Goal: Information Seeking & Learning: Find contact information

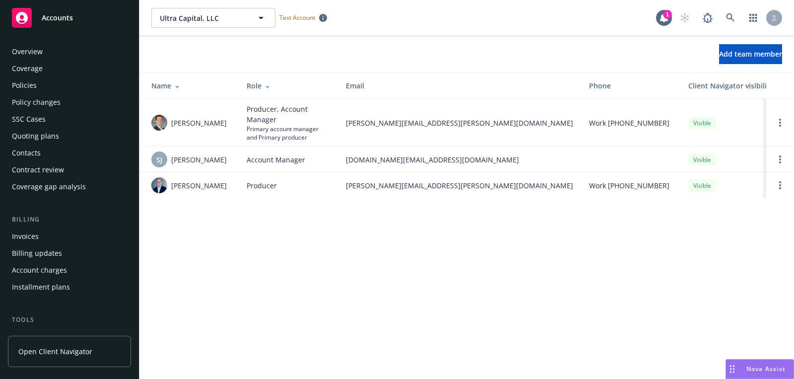
click at [60, 54] on div "Overview" at bounding box center [69, 52] width 115 height 16
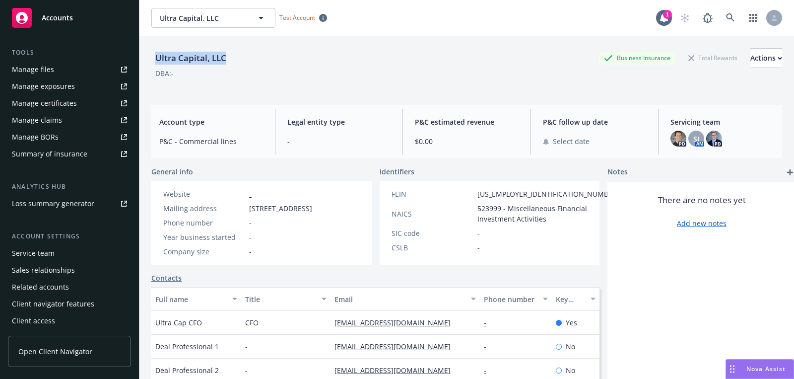
drag, startPoint x: 236, startPoint y: 52, endPoint x: 154, endPoint y: 52, distance: 81.9
click at [154, 51] on div "Ultra Capital, LLC Business Insurance Total Rewards Actions" at bounding box center [466, 58] width 631 height 20
copy div "Ultra Capital, LLC"
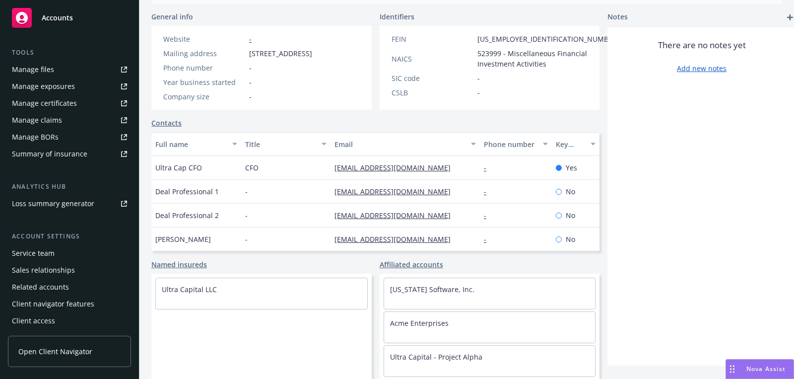
scroll to position [35, 0]
click at [471, 352] on link "Ultra Capital - Project Mustang" at bounding box center [441, 354] width 102 height 9
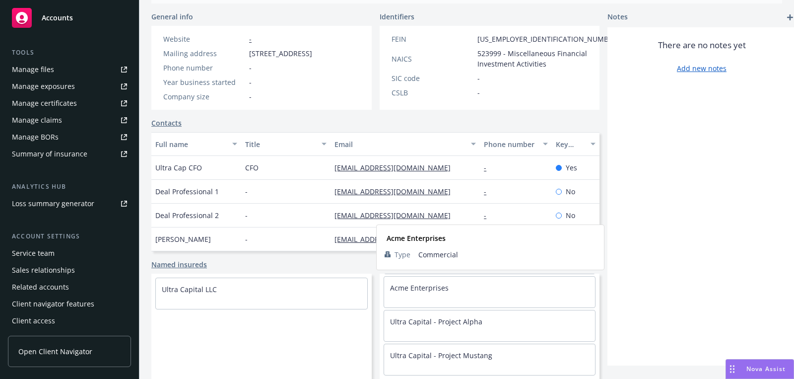
scroll to position [0, 0]
click at [427, 288] on link "[US_STATE] Software, Inc." at bounding box center [432, 288] width 84 height 9
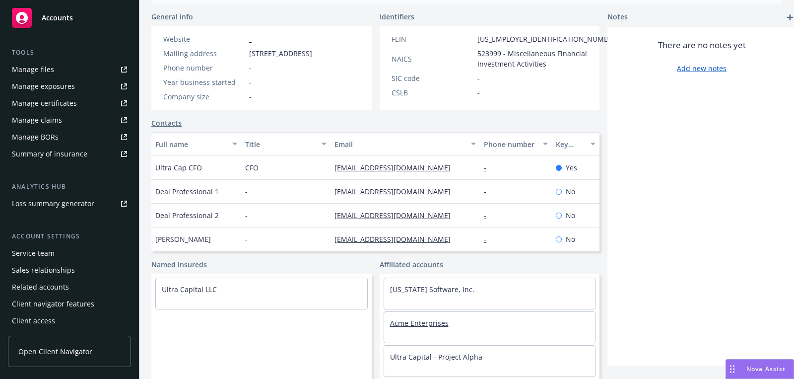
click at [424, 323] on link "Acme Enterprises" at bounding box center [419, 322] width 59 height 9
click at [425, 353] on link "Ultra Capital - Project Alpha" at bounding box center [436, 356] width 92 height 9
click at [423, 323] on link "Ultra Capital - Project Alpha" at bounding box center [436, 321] width 92 height 9
click at [423, 353] on link "Ultra Capital - Project Mustang" at bounding box center [441, 354] width 102 height 9
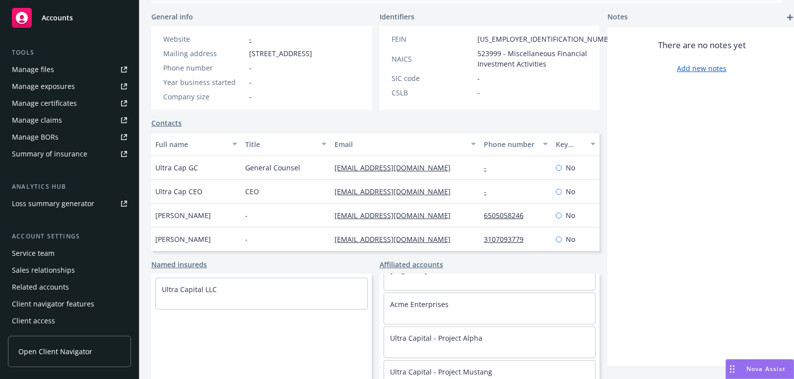
scroll to position [0, 0]
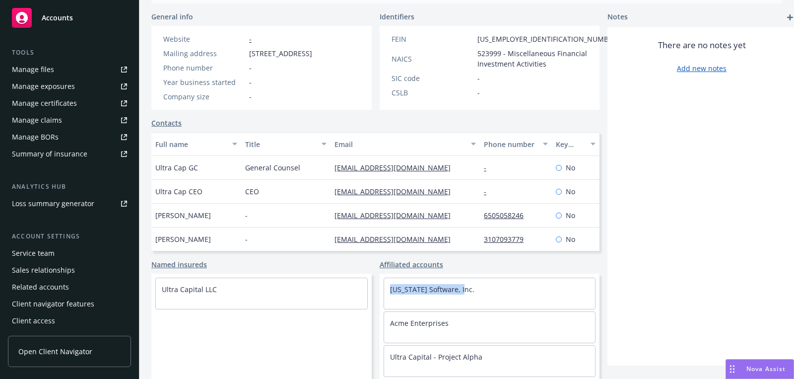
drag, startPoint x: 485, startPoint y: 283, endPoint x: 468, endPoint y: 289, distance: 17.6
click at [468, 289] on div "[US_STATE] Software, Inc." at bounding box center [489, 289] width 211 height 22
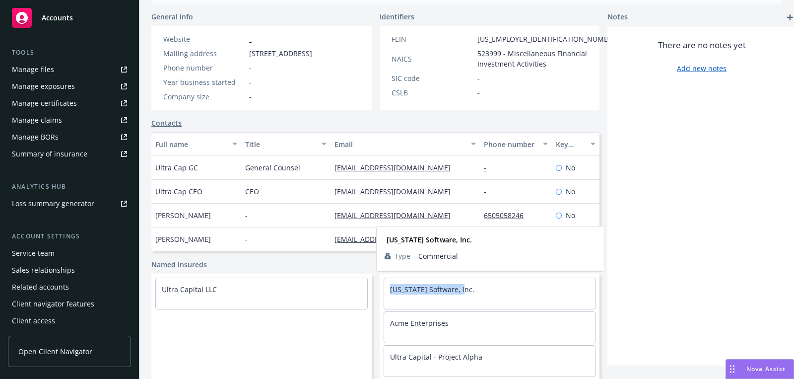
copy link "[US_STATE] Software, Inc."
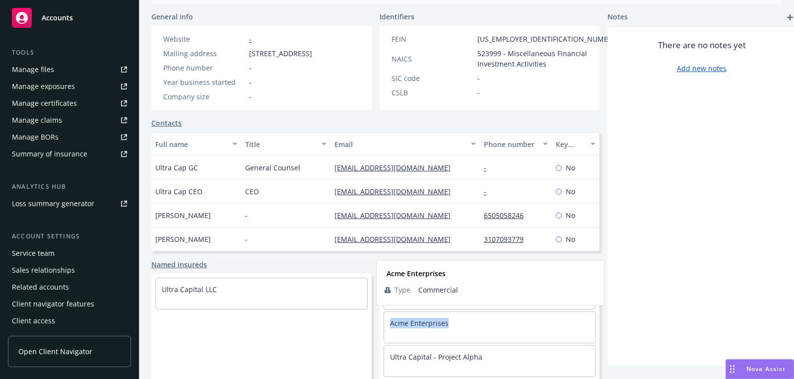
drag, startPoint x: 444, startPoint y: 324, endPoint x: 381, endPoint y: 325, distance: 62.5
click at [384, 325] on div "Acme Enterprises" at bounding box center [489, 323] width 211 height 22
copy link "Acme Enterprises"
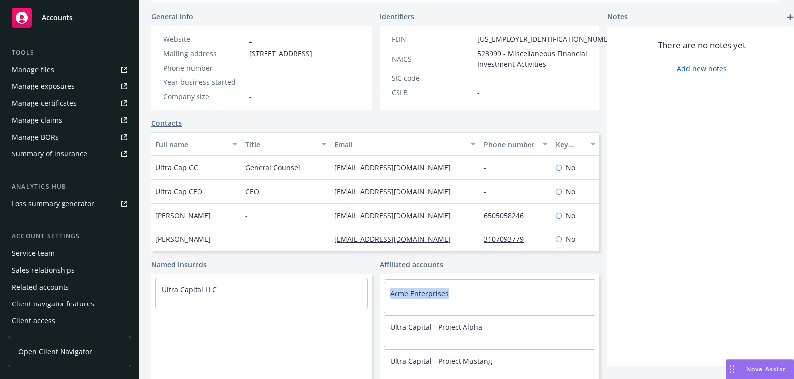
scroll to position [35, 0]
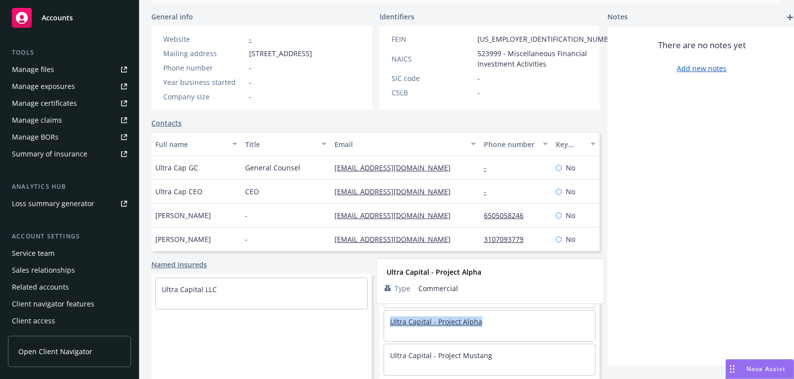
drag, startPoint x: 502, startPoint y: 328, endPoint x: 385, endPoint y: 324, distance: 117.1
click at [385, 324] on div "Ultra Capital - Project Alpha" at bounding box center [489, 321] width 211 height 22
copy link "ltra Capital - Project Alpha"
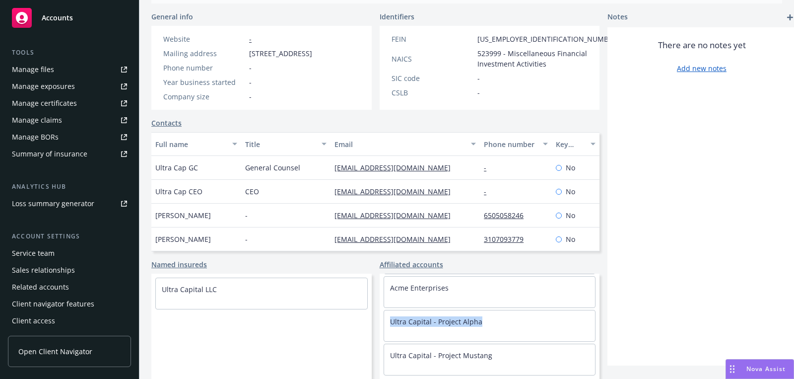
copy link "Ultra Capital - Project Alpha"
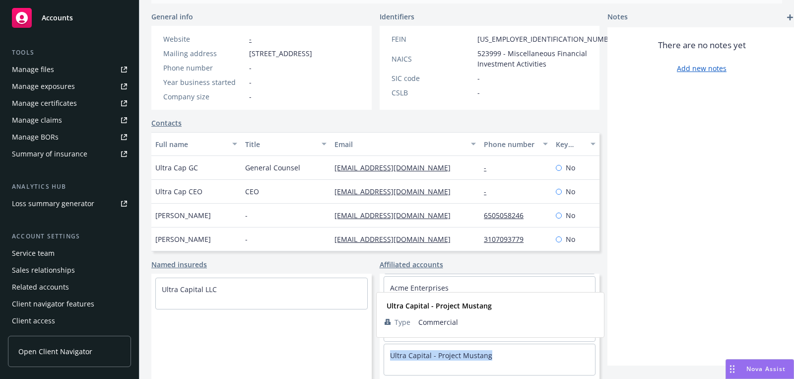
drag, startPoint x: 498, startPoint y: 361, endPoint x: 382, endPoint y: 356, distance: 116.7
click at [384, 356] on div "Ultra Capital - Project Mustang" at bounding box center [489, 355] width 211 height 22
copy link "Ultra Capital - Project Mustang"
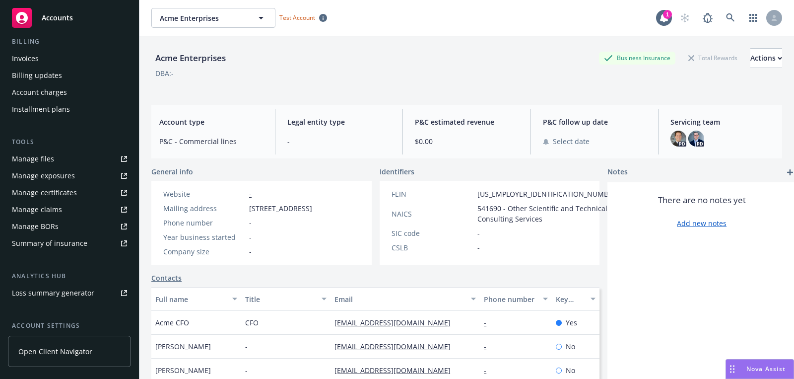
scroll to position [267, 0]
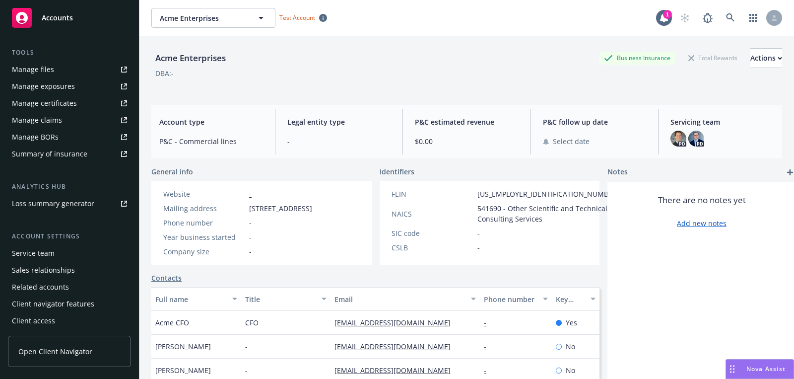
click at [71, 253] on div "Service team" at bounding box center [69, 253] width 115 height 16
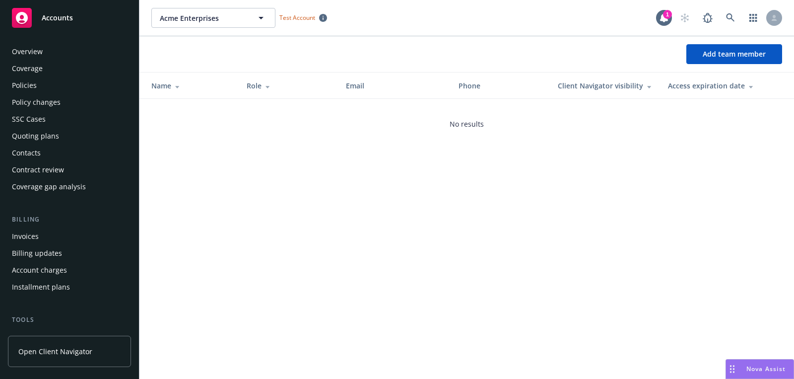
scroll to position [267, 0]
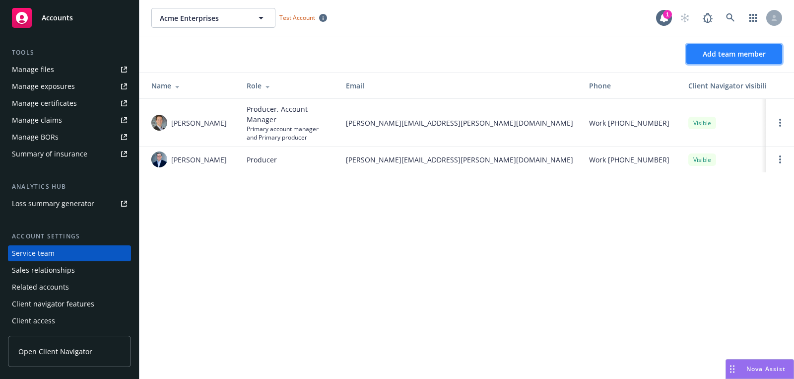
click at [737, 54] on span "Add team member" at bounding box center [734, 53] width 63 height 9
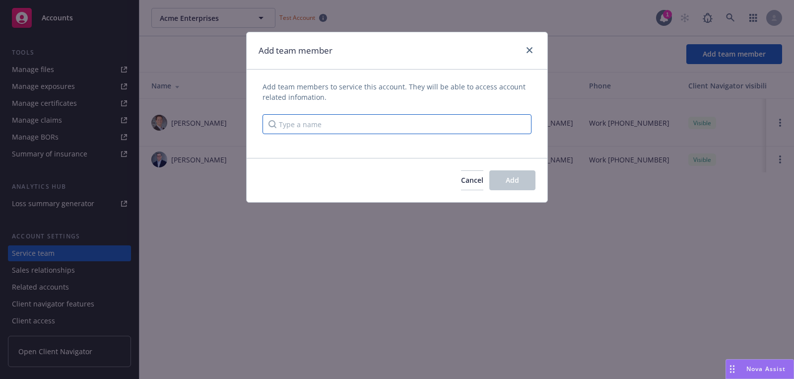
click at [510, 133] on div "Add team members to service this account. They will be able to access account r…" at bounding box center [397, 113] width 301 height 64
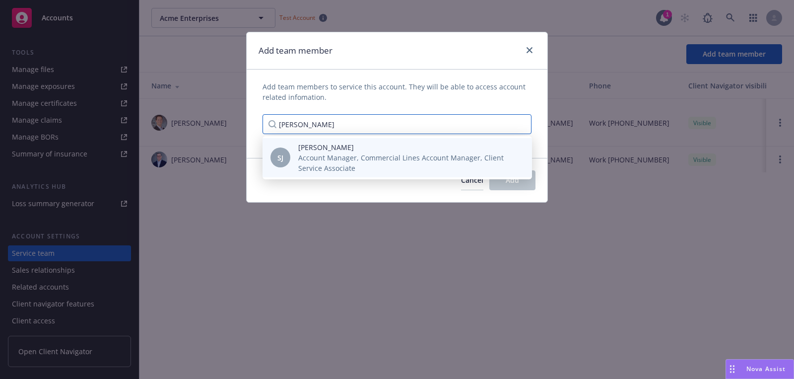
type input "shuman"
click at [442, 159] on span "Account Manager, Commercial Lines Account Manager, Client Service Associate" at bounding box center [407, 162] width 218 height 21
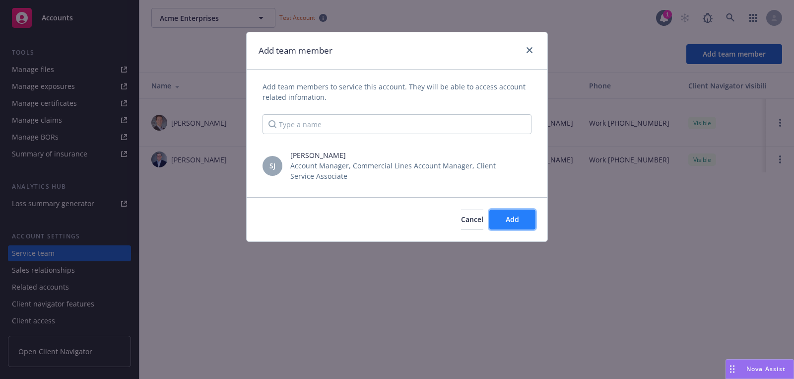
click at [509, 211] on button "Add" at bounding box center [512, 219] width 46 height 20
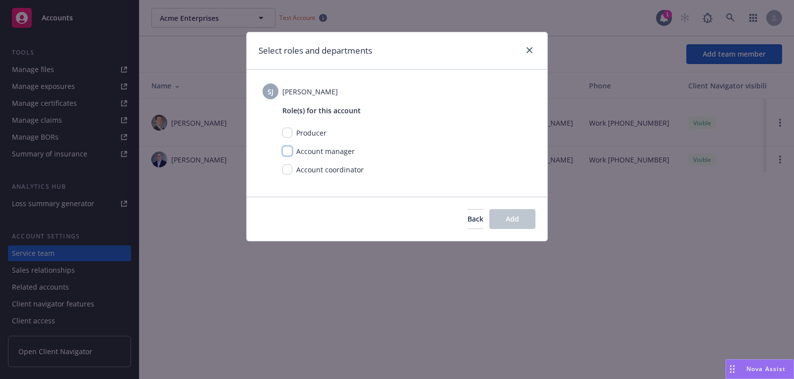
click at [288, 151] on input "checkbox" at bounding box center [287, 151] width 10 height 10
checkbox input "true"
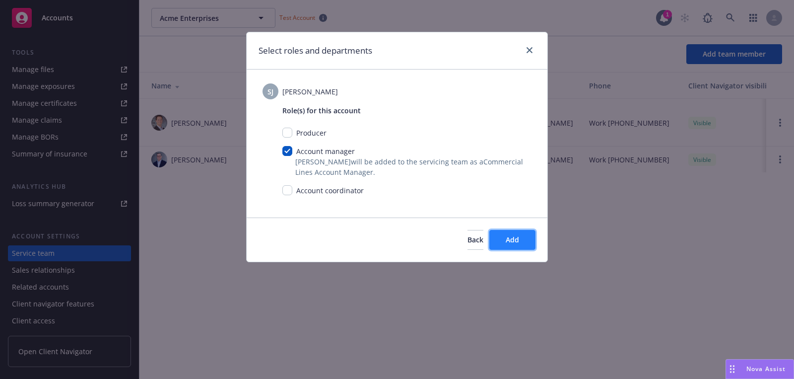
click at [523, 232] on button "Add" at bounding box center [512, 240] width 46 height 20
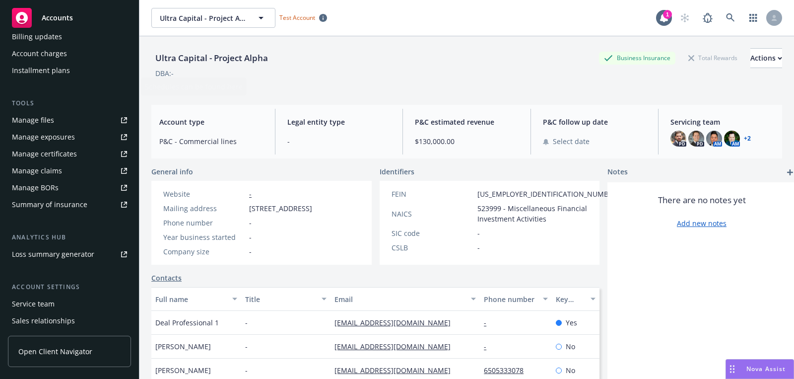
scroll to position [267, 0]
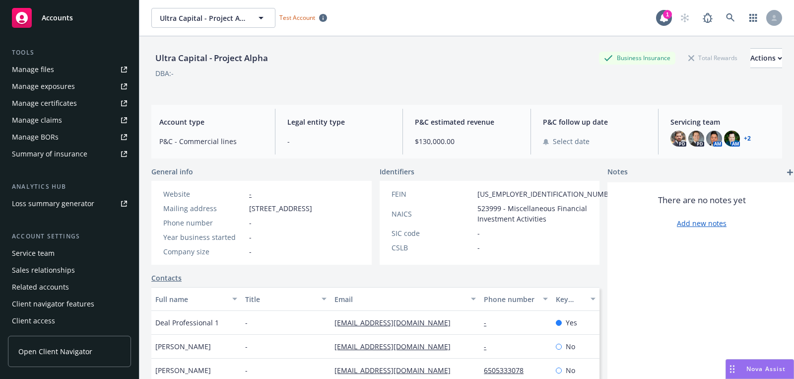
click at [69, 247] on div "Service team" at bounding box center [69, 253] width 115 height 16
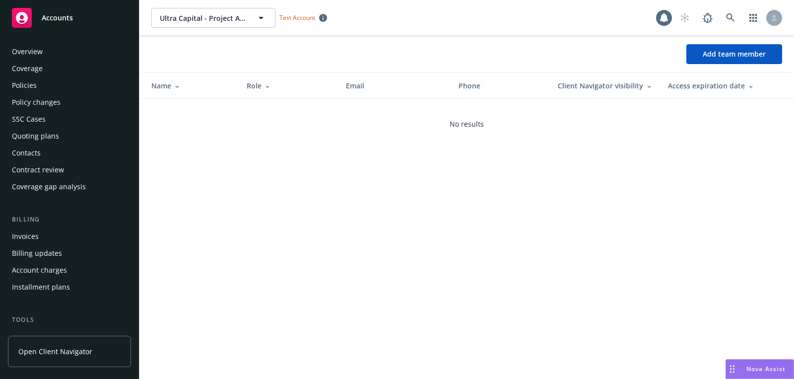
scroll to position [267, 0]
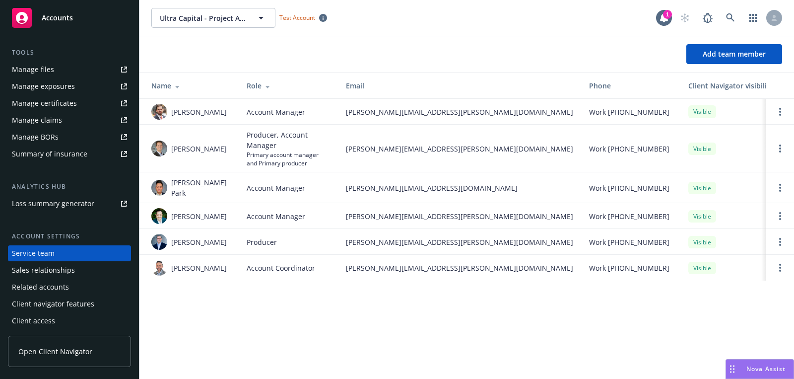
click at [711, 41] on div "Add team member" at bounding box center [466, 54] width 654 height 36
click at [706, 58] on span "Add team member" at bounding box center [734, 53] width 63 height 9
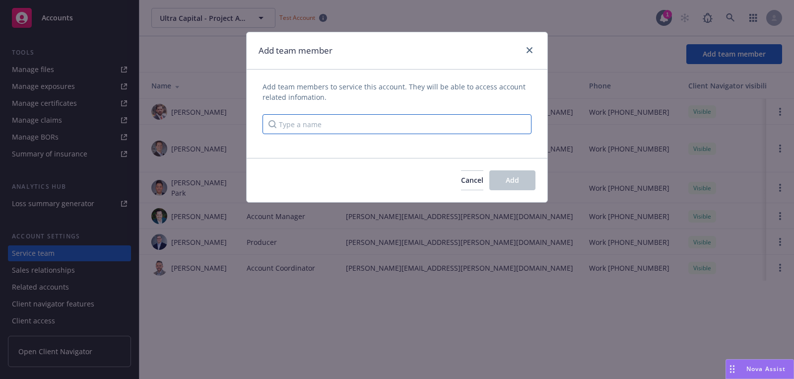
click at [437, 119] on input "Type a name" at bounding box center [396, 124] width 269 height 20
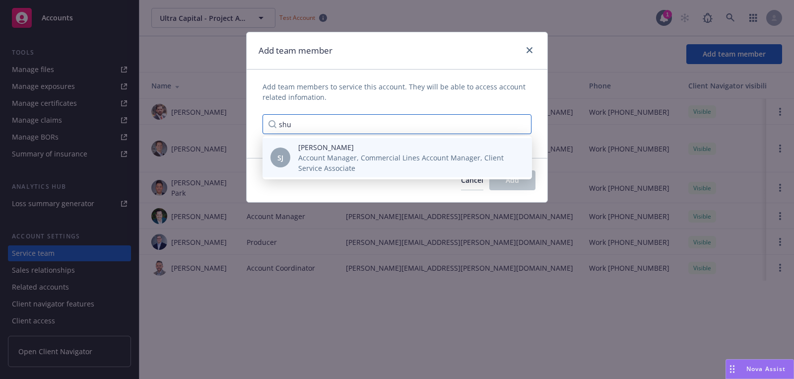
type input "shu"
click at [402, 154] on span "Account Manager, Commercial Lines Account Manager, Client Service Associate" at bounding box center [407, 162] width 218 height 21
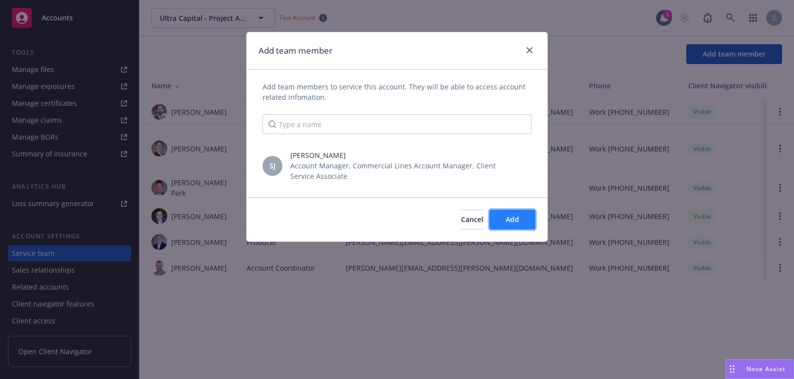
click at [498, 218] on button "Add" at bounding box center [512, 219] width 46 height 20
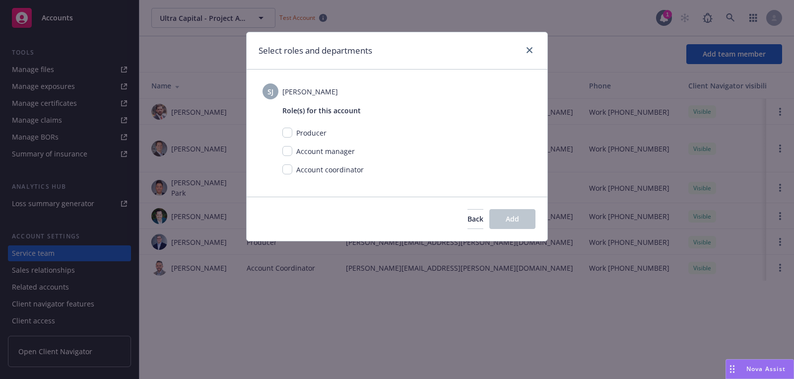
click at [280, 142] on div "Role(s) for this account Producer Account manager Account coordinator" at bounding box center [396, 140] width 269 height 83
click at [282, 146] on div "Account manager" at bounding box center [406, 151] width 249 height 10
click at [285, 148] on input "checkbox" at bounding box center [287, 151] width 10 height 10
checkbox input "true"
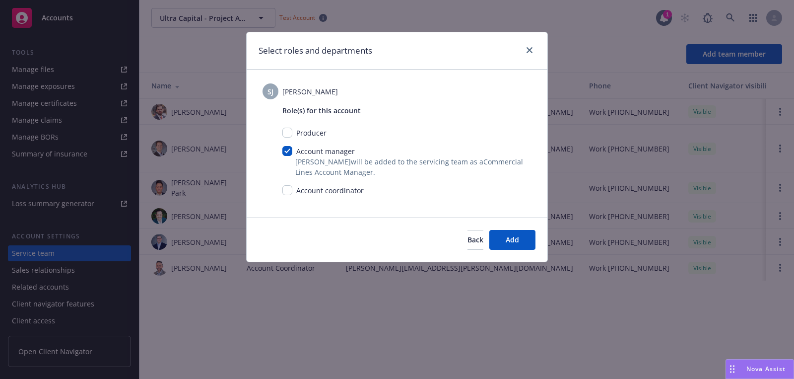
click at [538, 235] on div "Back Add" at bounding box center [397, 239] width 301 height 44
click at [512, 236] on span "Add" at bounding box center [512, 239] width 13 height 9
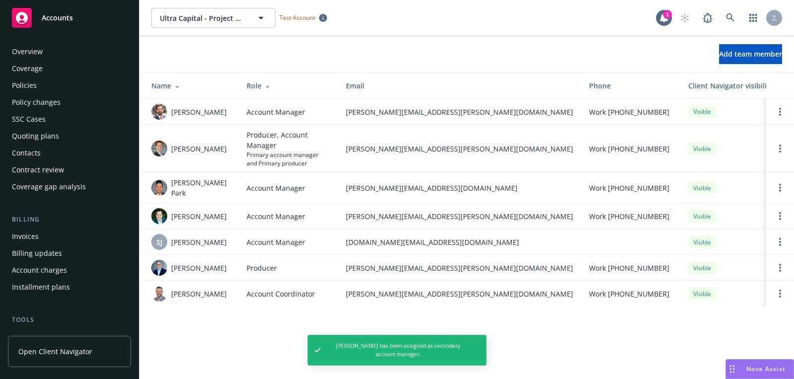
scroll to position [267, 0]
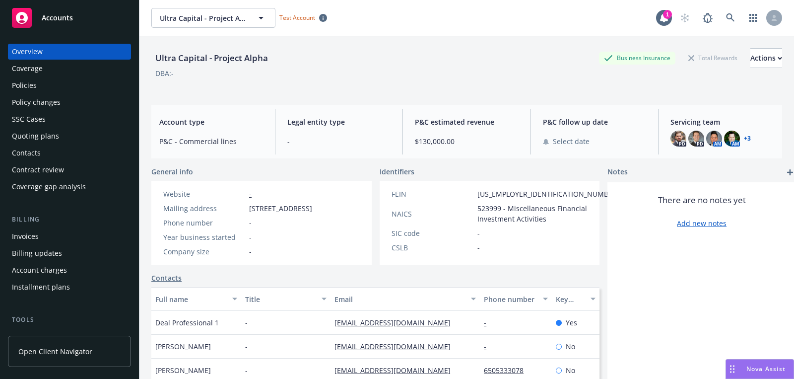
scroll to position [267, 0]
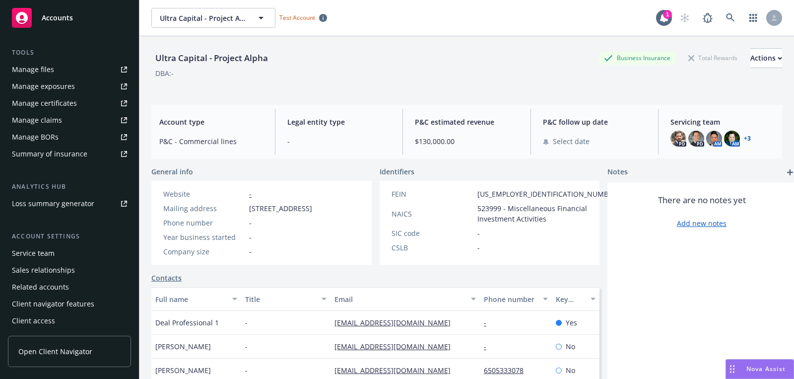
click at [56, 257] on div "Service team" at bounding box center [69, 253] width 115 height 16
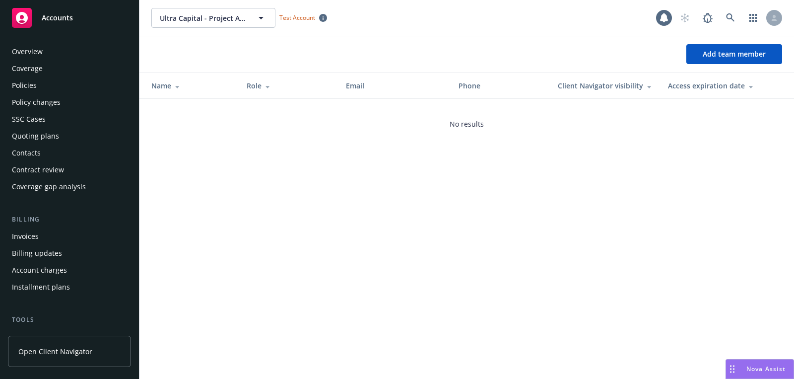
scroll to position [267, 0]
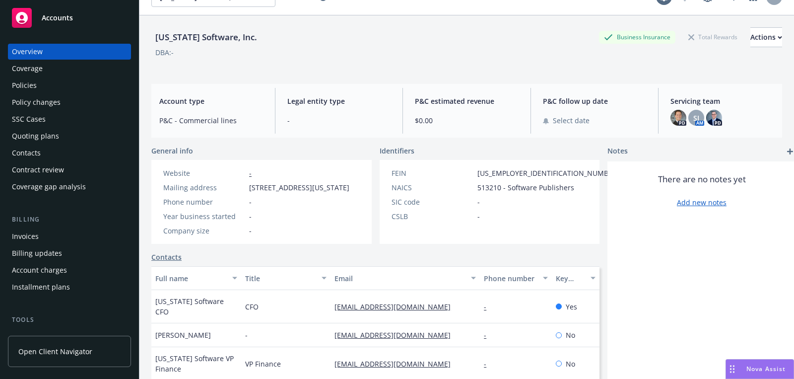
scroll to position [61, 0]
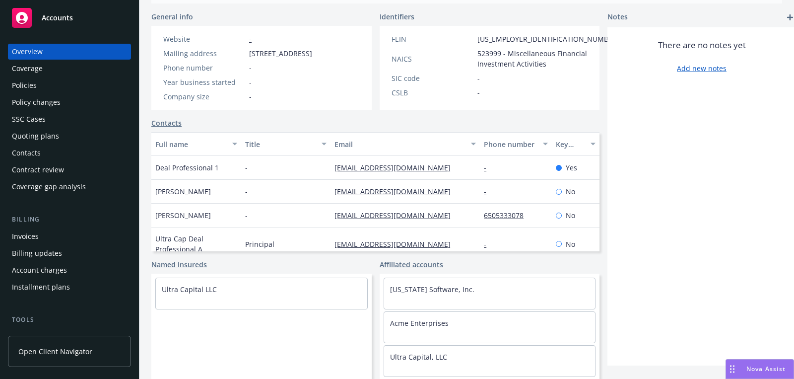
scroll to position [267, 0]
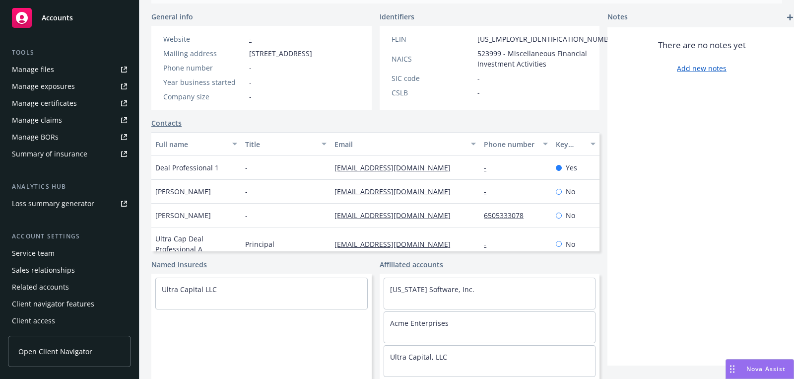
click at [60, 251] on div "Service team" at bounding box center [69, 253] width 115 height 16
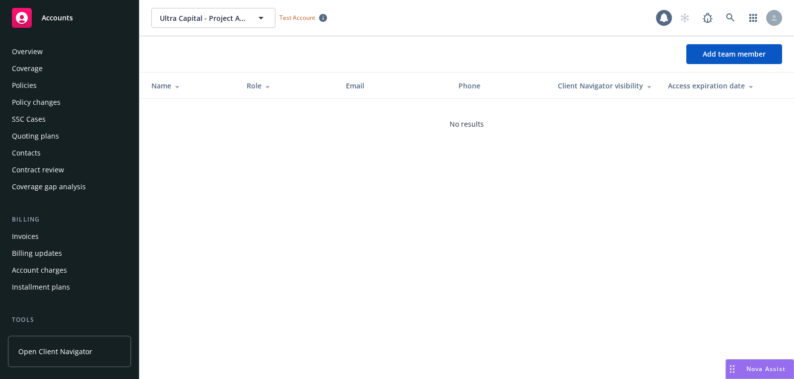
scroll to position [267, 0]
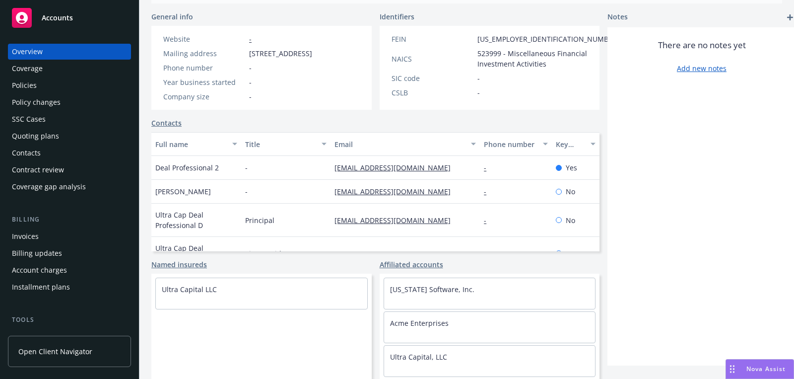
scroll to position [267, 0]
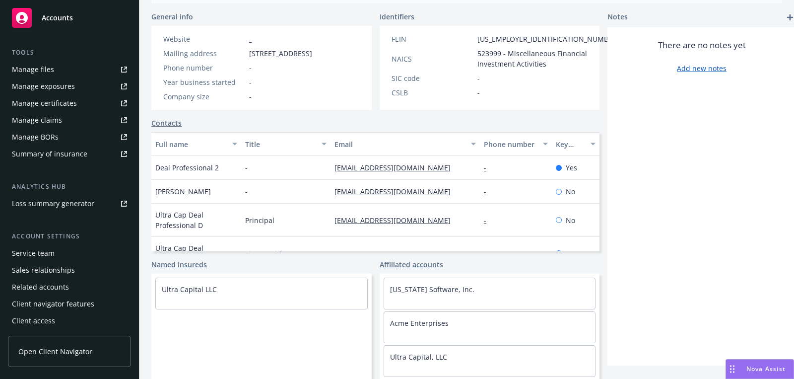
click at [48, 251] on div "Service team" at bounding box center [33, 253] width 43 height 16
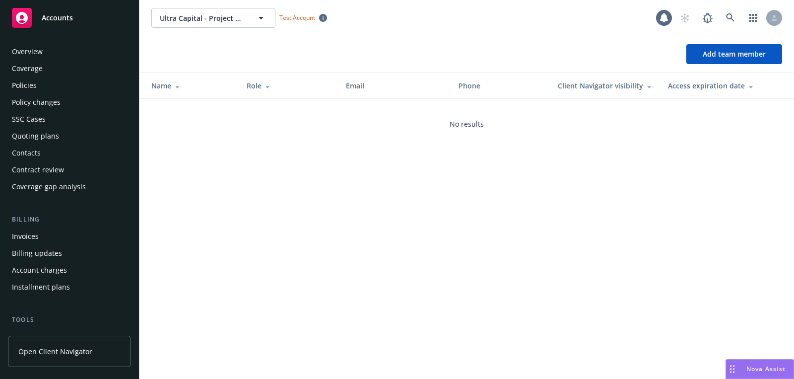
scroll to position [267, 0]
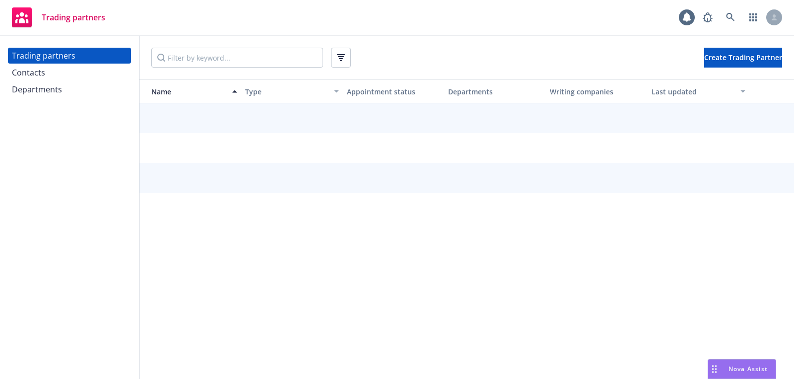
click at [272, 49] on input "Filter by keyword..." at bounding box center [237, 58] width 172 height 20
type input "chubb"
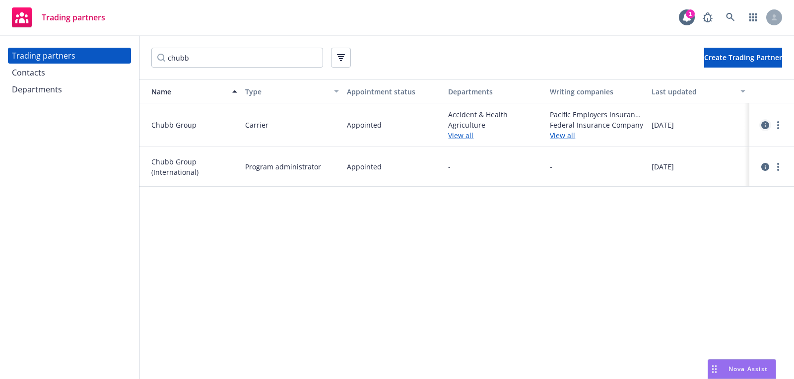
click at [770, 124] on link "circleInformation" at bounding box center [765, 125] width 12 height 12
click at [780, 127] on link "more" at bounding box center [778, 125] width 12 height 12
click at [737, 159] on link "View departments" at bounding box center [728, 165] width 111 height 20
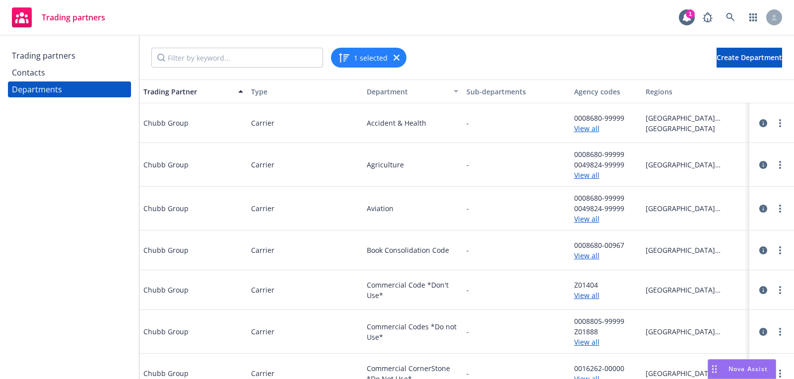
click at [114, 51] on div "Trading partners" at bounding box center [69, 56] width 115 height 16
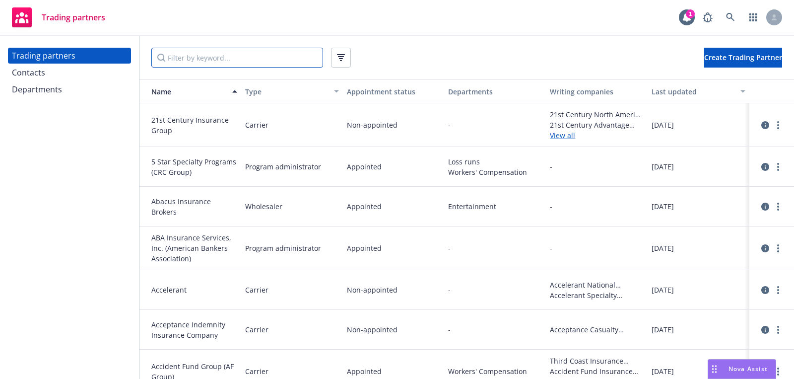
click at [210, 64] on input "Filter by keyword..." at bounding box center [237, 58] width 172 height 20
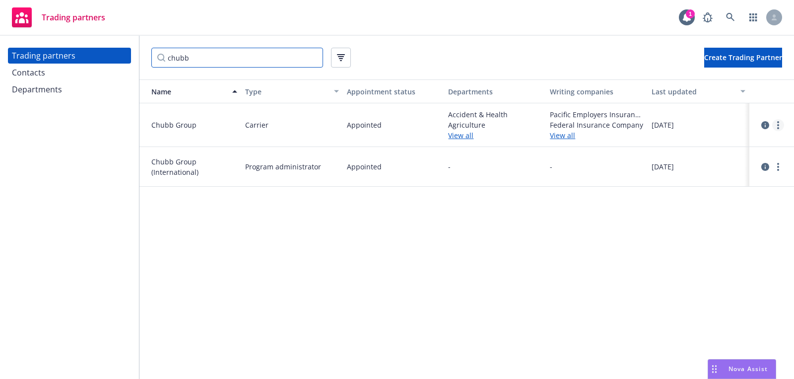
type input "chubb"
click at [780, 122] on link "more" at bounding box center [778, 125] width 12 height 12
click at [746, 149] on link "View contacts" at bounding box center [728, 145] width 111 height 20
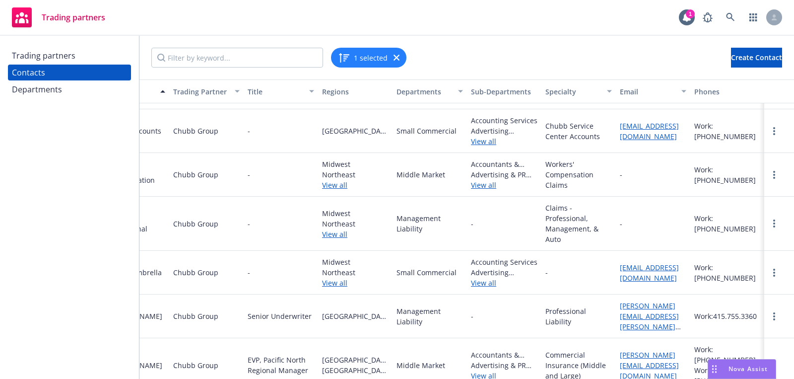
scroll to position [0, 45]
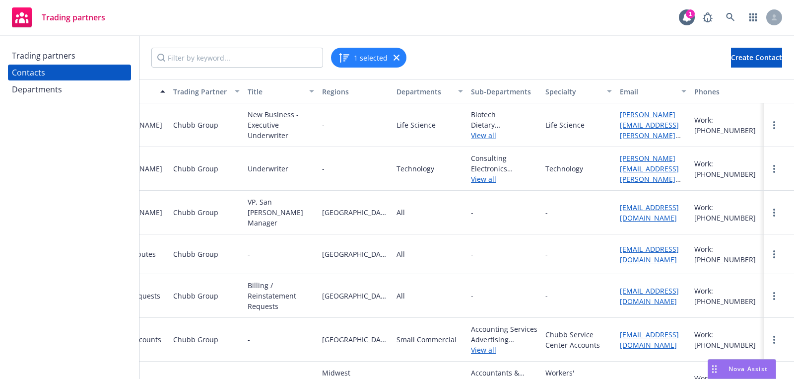
drag, startPoint x: 98, startPoint y: 42, endPoint x: 99, endPoint y: 48, distance: 6.1
click at [98, 42] on div "Trading partners Contacts Departments" at bounding box center [69, 207] width 139 height 343
click at [100, 51] on div "Trading partners" at bounding box center [69, 56] width 115 height 16
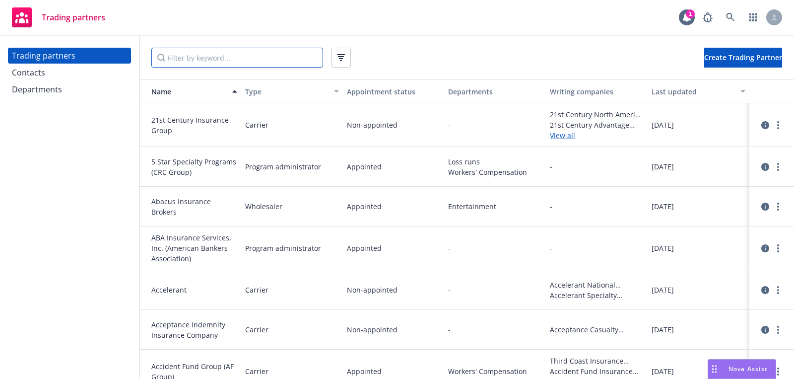
click at [203, 57] on input "Filter by keyword..." at bounding box center [237, 58] width 172 height 20
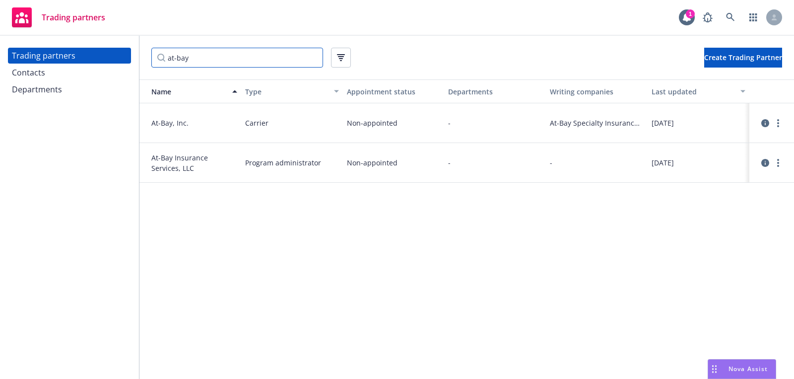
type input "at-bay"
